Goal: Task Accomplishment & Management: Manage account settings

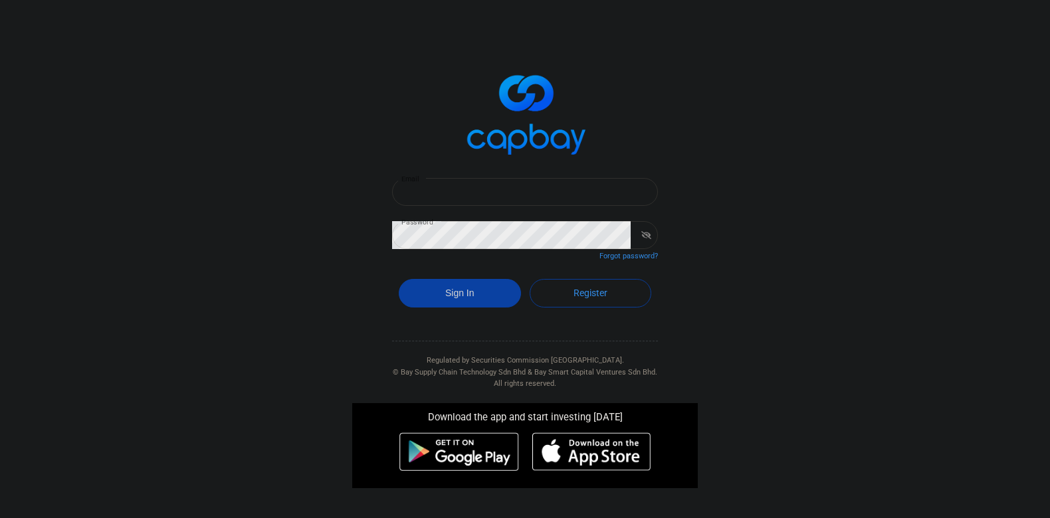
type input "[EMAIL_ADDRESS][DOMAIN_NAME]"
click at [480, 300] on button "Sign In" at bounding box center [460, 293] width 122 height 29
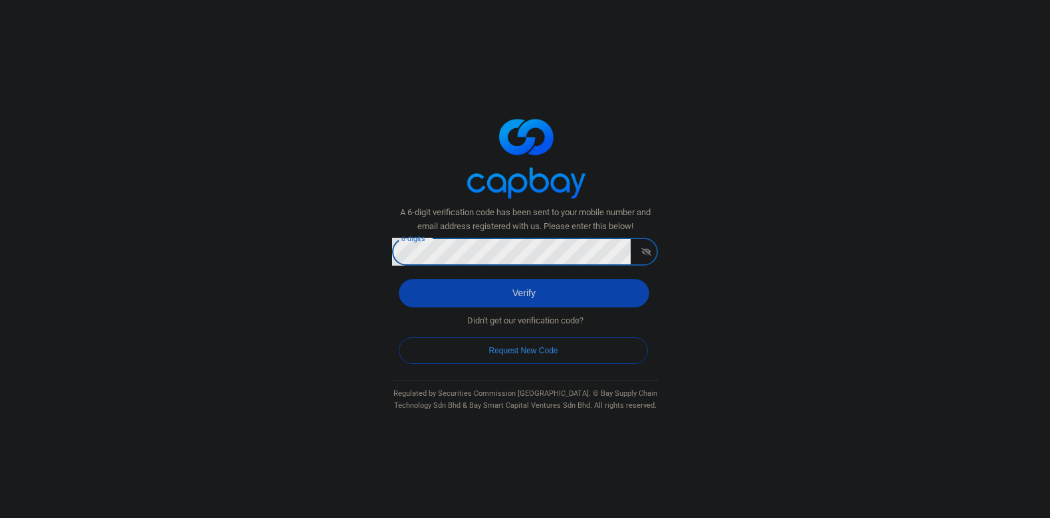
click at [520, 309] on div "Didn't get our verification code? Request New Code" at bounding box center [525, 331] width 266 height 47
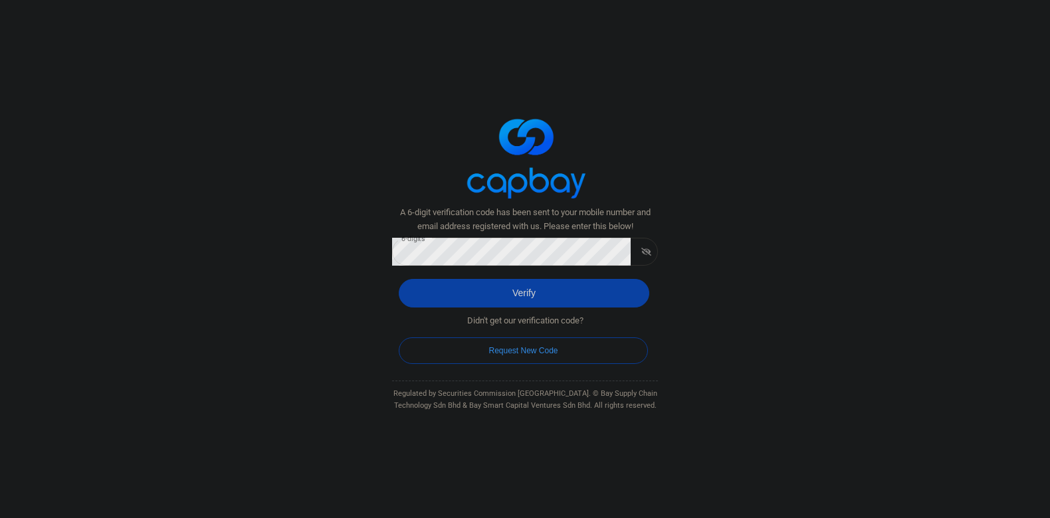
click at [538, 293] on button "Verify" at bounding box center [524, 293] width 251 height 29
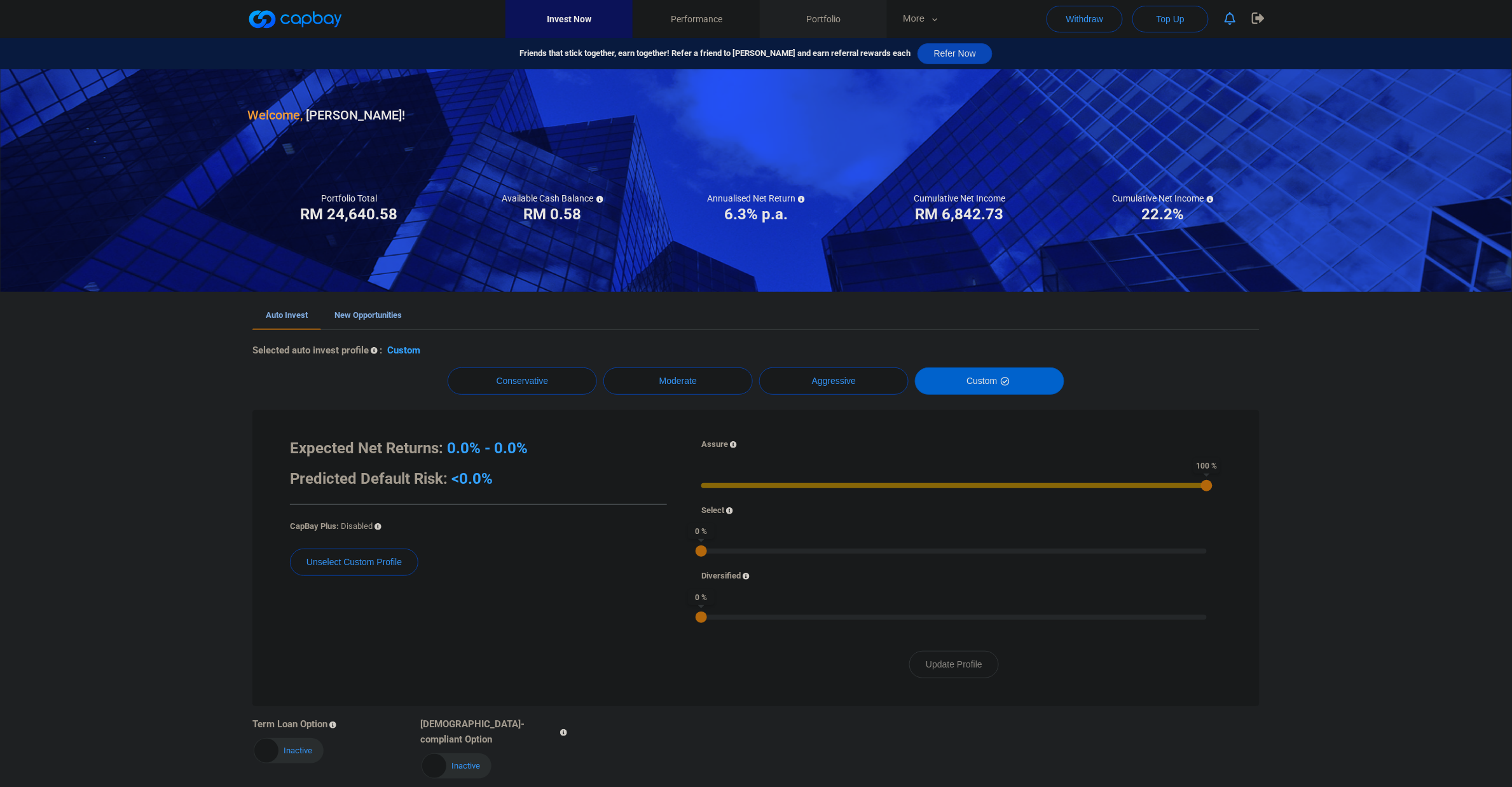
click at [830, 18] on span "Portfolio" at bounding box center [823, 19] width 34 height 14
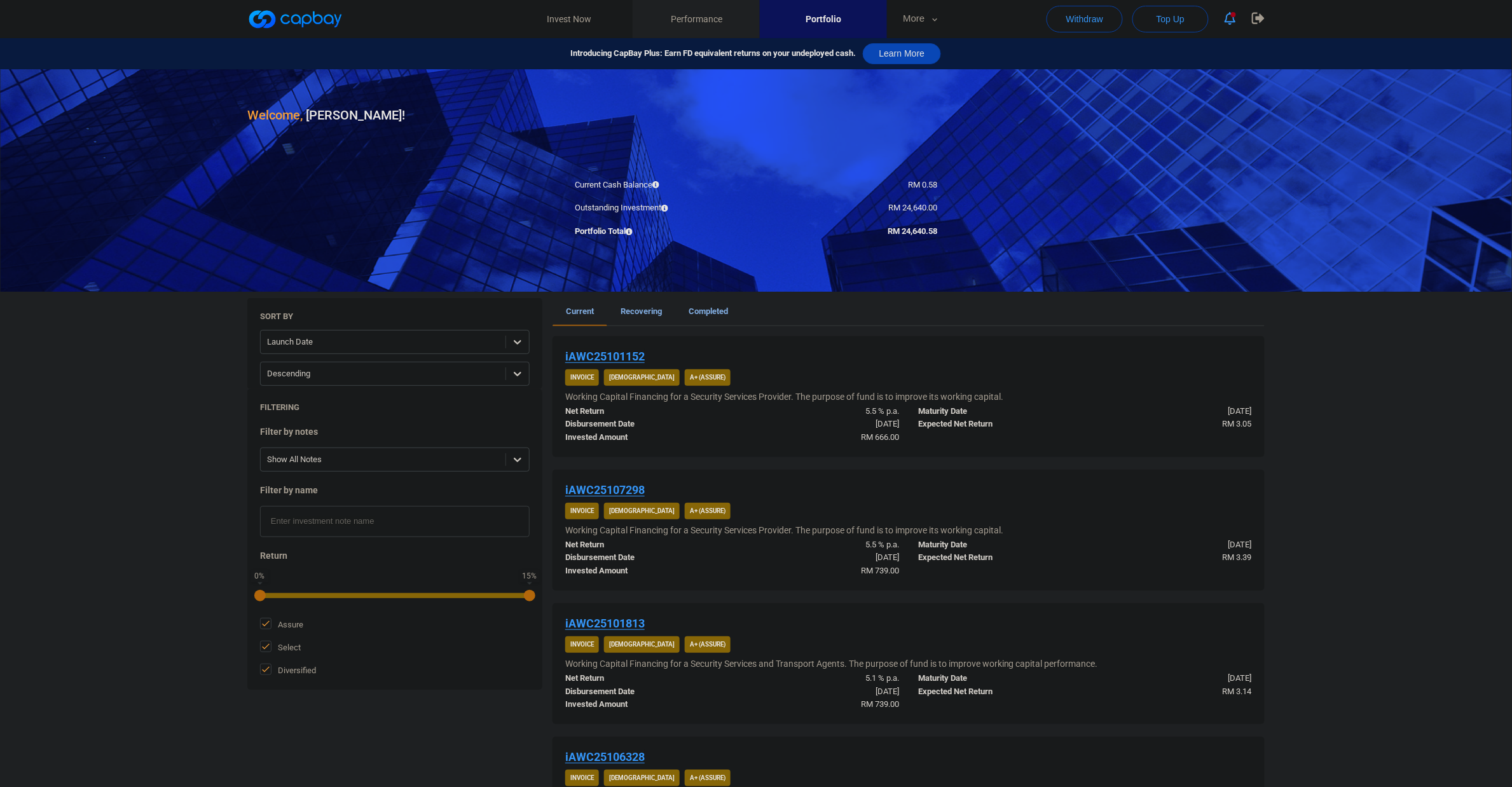
click at [701, 12] on span "Performance" at bounding box center [696, 19] width 52 height 14
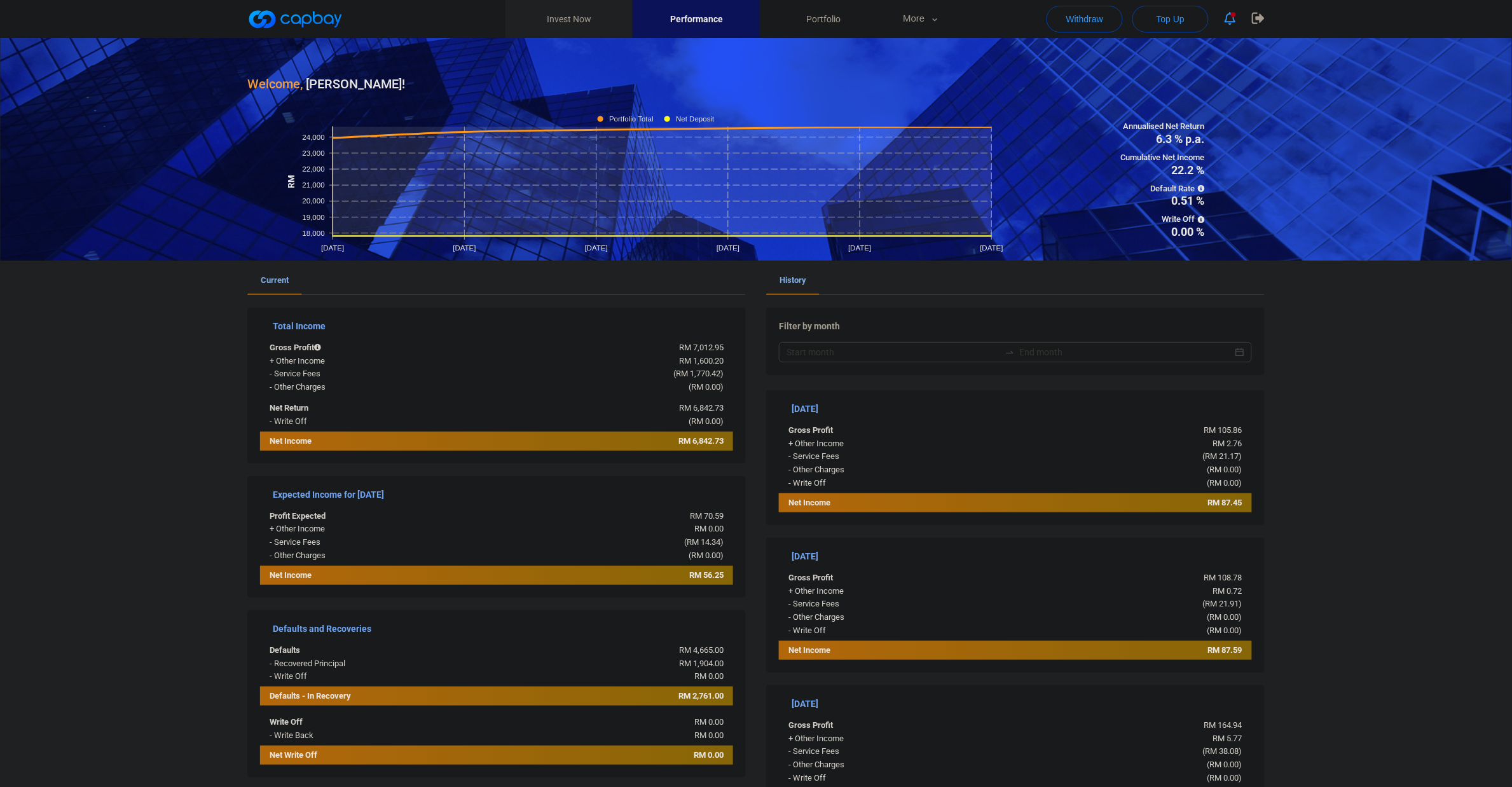
click at [578, 16] on link "Invest Now" at bounding box center [568, 19] width 127 height 38
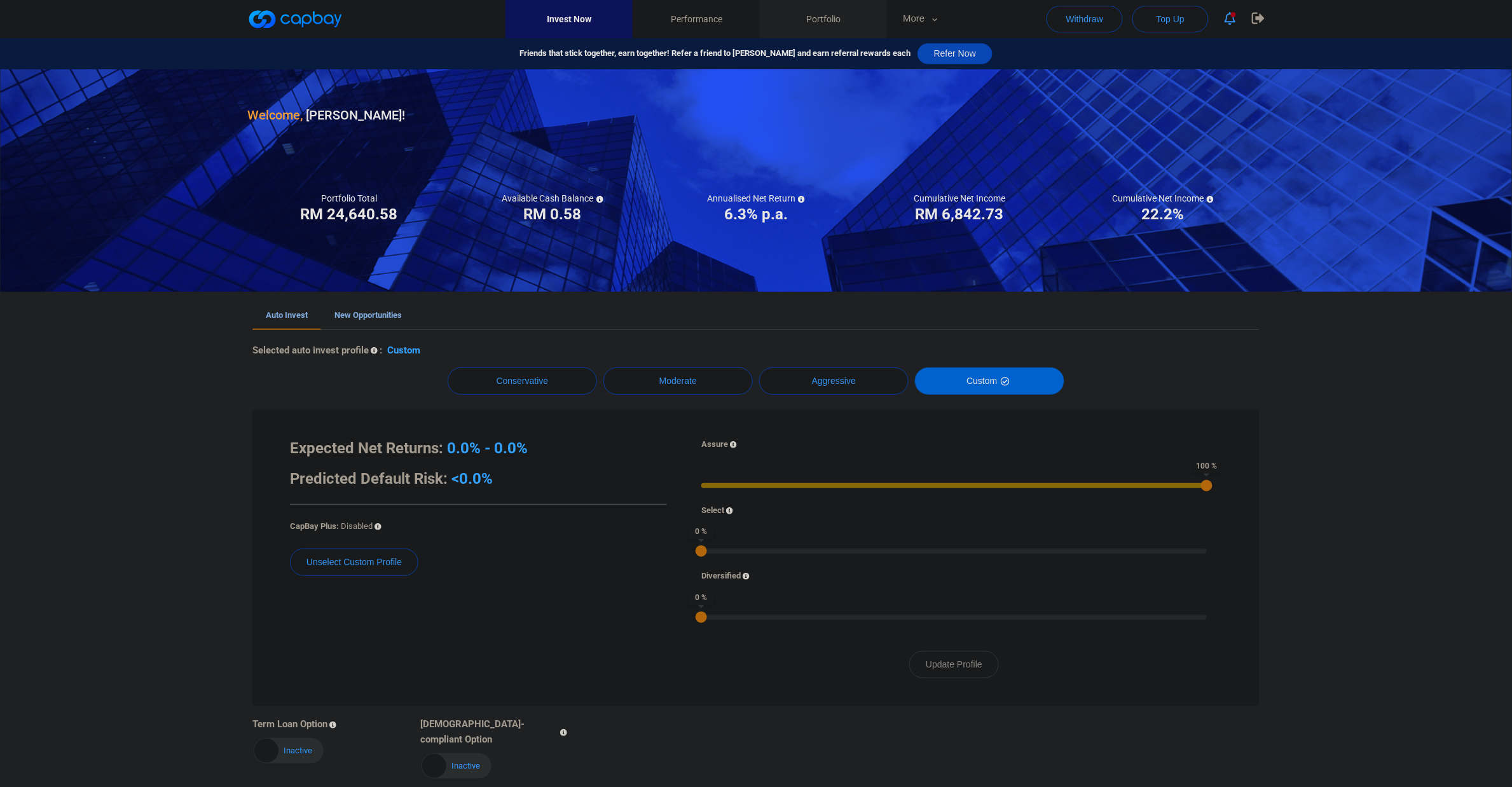
click at [805, 14] on link "Portfolio" at bounding box center [822, 19] width 127 height 38
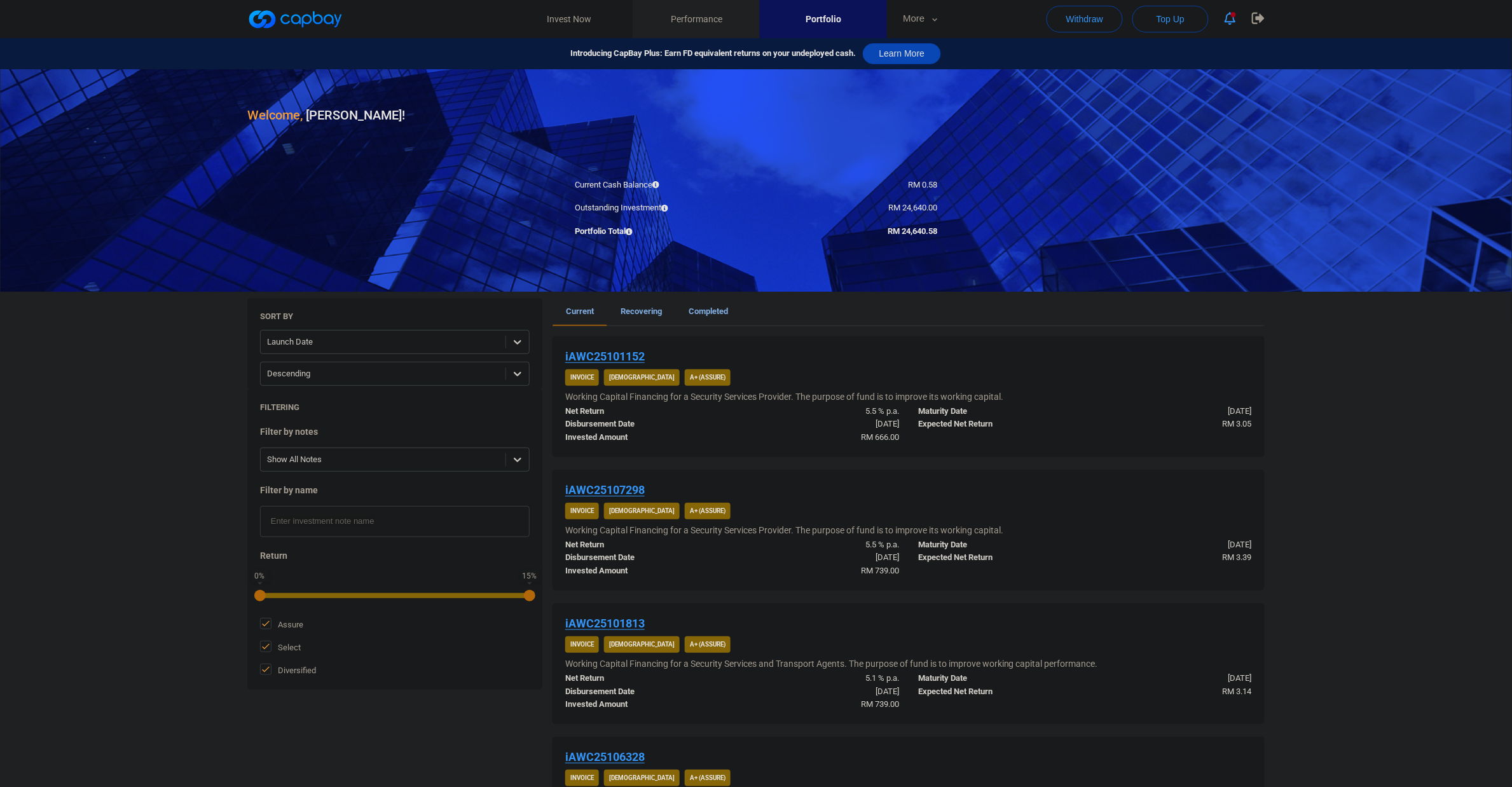
click at [711, 28] on link "Performance" at bounding box center [695, 19] width 127 height 38
